Goal: Task Accomplishment & Management: Use online tool/utility

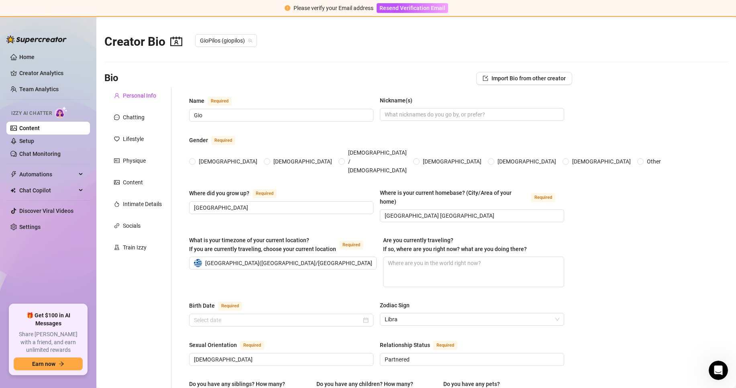
radio input "true"
type input "[DATE]"
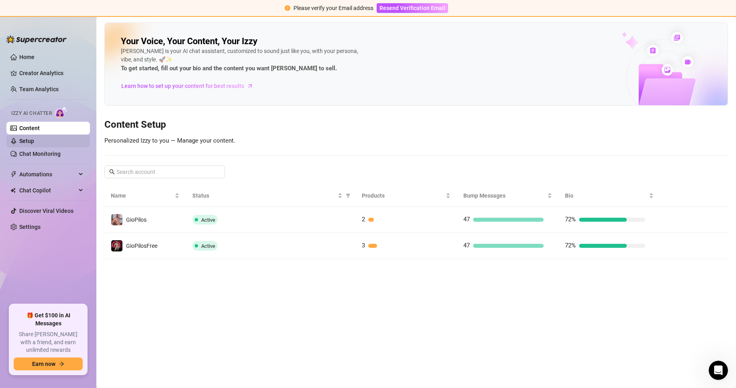
click at [28, 139] on link "Setup" at bounding box center [26, 141] width 15 height 6
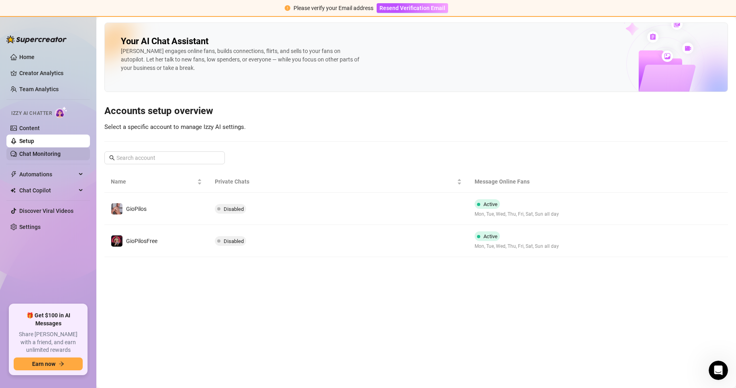
click at [36, 153] on link "Chat Monitoring" at bounding box center [39, 154] width 41 height 6
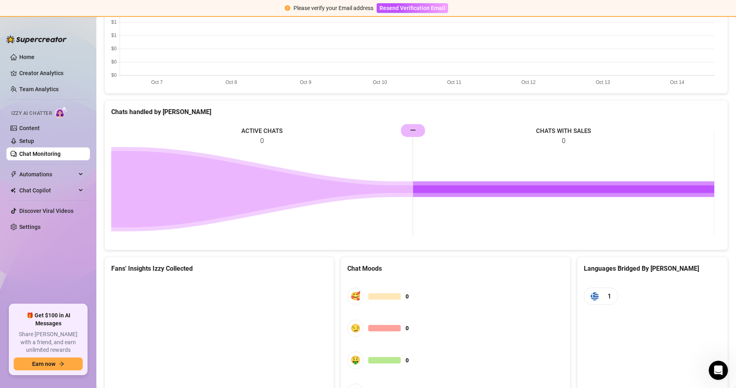
scroll to position [351, 0]
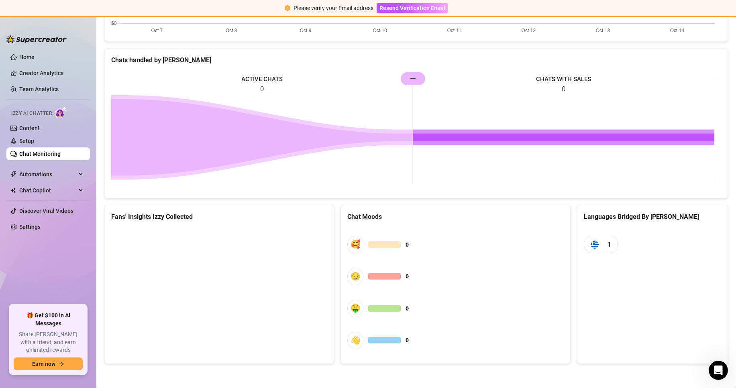
click at [38, 50] on ul "Home Creator Analytics Team Analytics Izzy AI Chatter Content Setup Chat Monito…" at bounding box center [47, 174] width 83 height 254
click at [35, 57] on link "Home" at bounding box center [26, 57] width 15 height 6
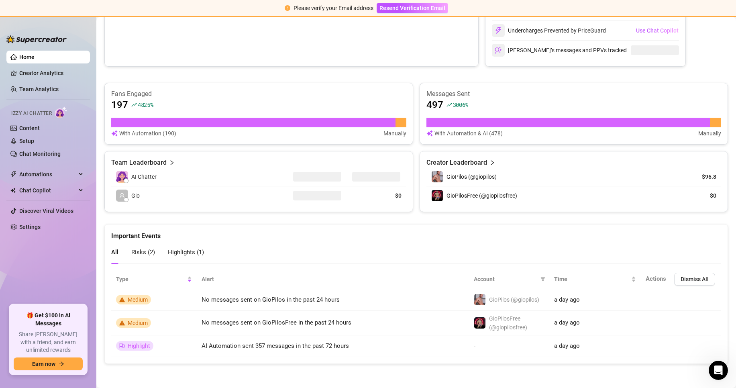
scroll to position [216, 0]
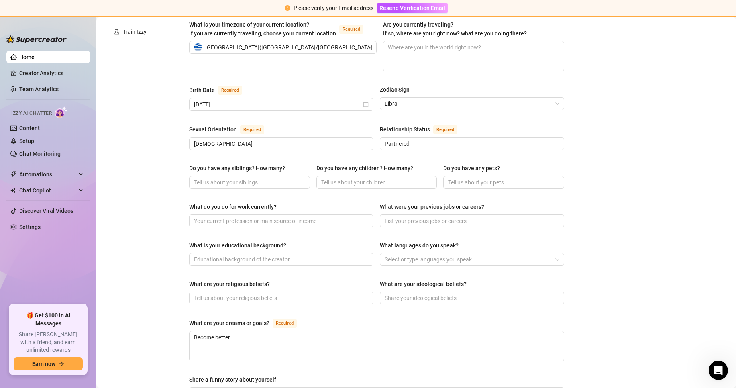
scroll to position [351, 0]
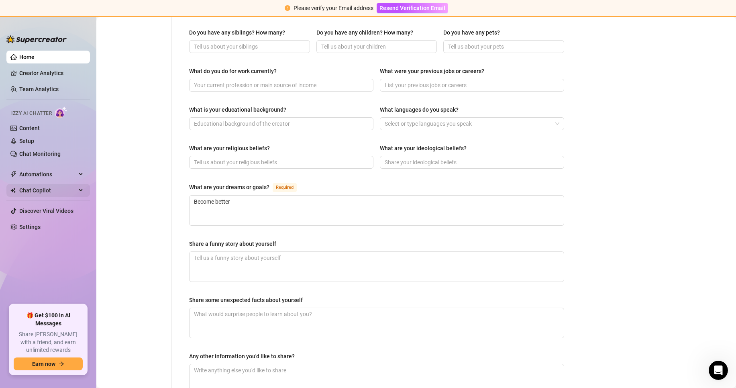
click at [69, 190] on span "Chat Copilot" at bounding box center [47, 190] width 57 height 13
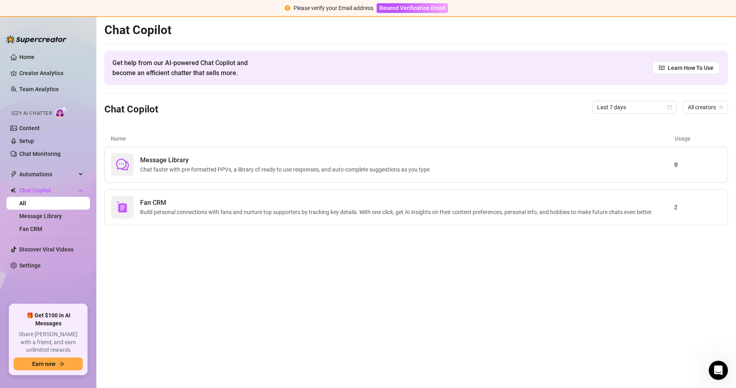
click at [409, 185] on div "Message Library Chat faster with pre-formatted PPVs, a library of ready to use …" at bounding box center [415, 186] width 623 height 79
click at [412, 177] on div "Message Library Chat faster with pre-formatted PPVs, a library of ready to use …" at bounding box center [415, 165] width 623 height 36
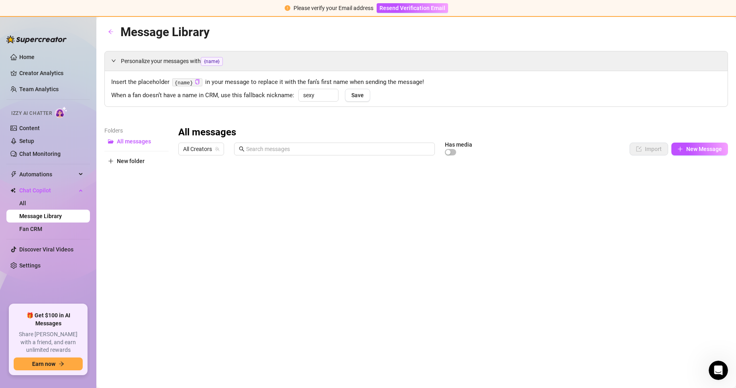
drag, startPoint x: 296, startPoint y: 200, endPoint x: 261, endPoint y: 199, distance: 35.8
click at [261, 199] on div at bounding box center [453, 248] width 550 height 179
click at [260, 197] on div at bounding box center [453, 248] width 550 height 179
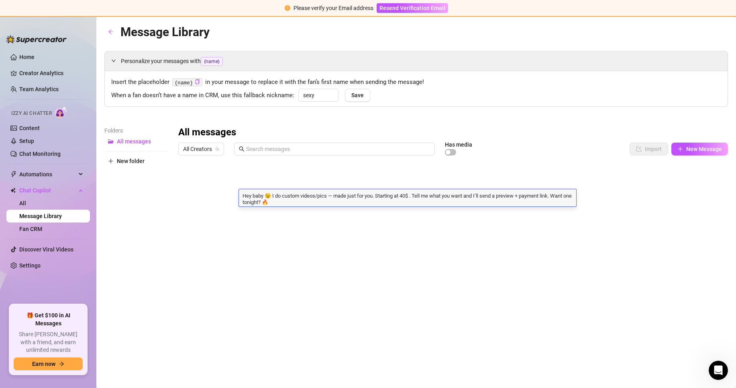
click at [260, 197] on textarea "Hey baby 😉 I do custom videos/pics — made just for you. Starting at 40$ . Tell …" at bounding box center [407, 198] width 337 height 14
